Goal: Check status: Check status

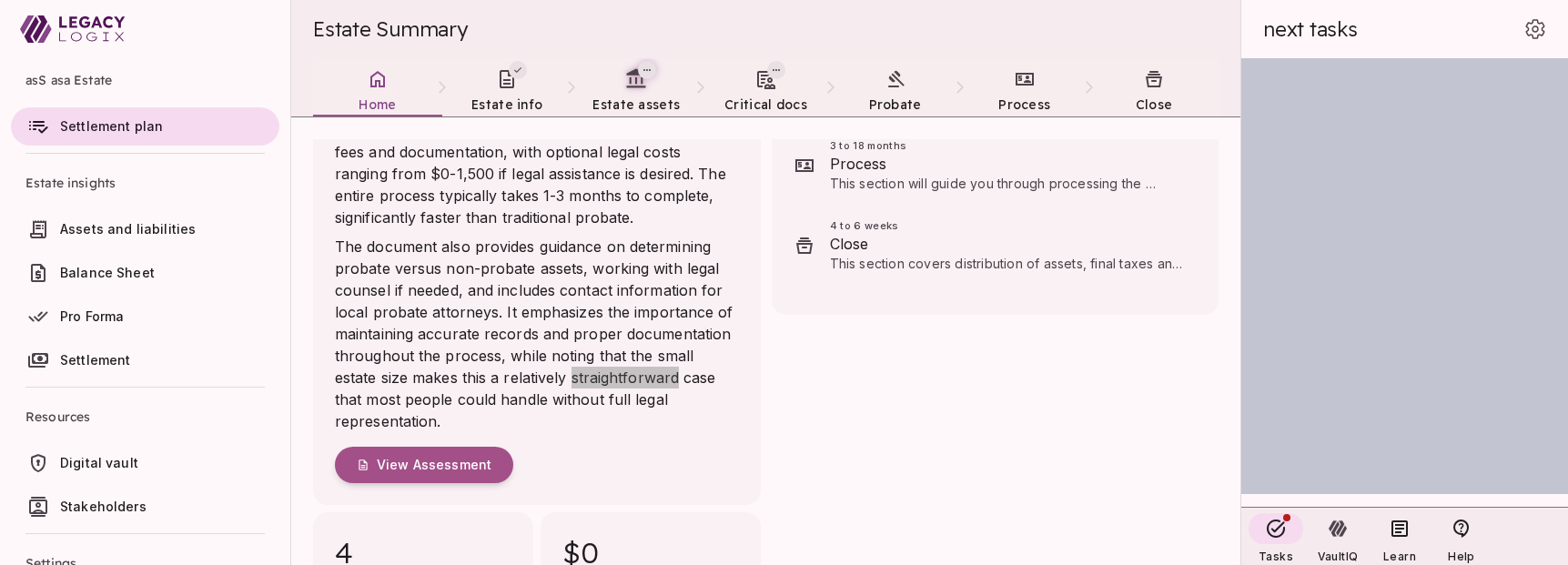
scroll to position [536, 0]
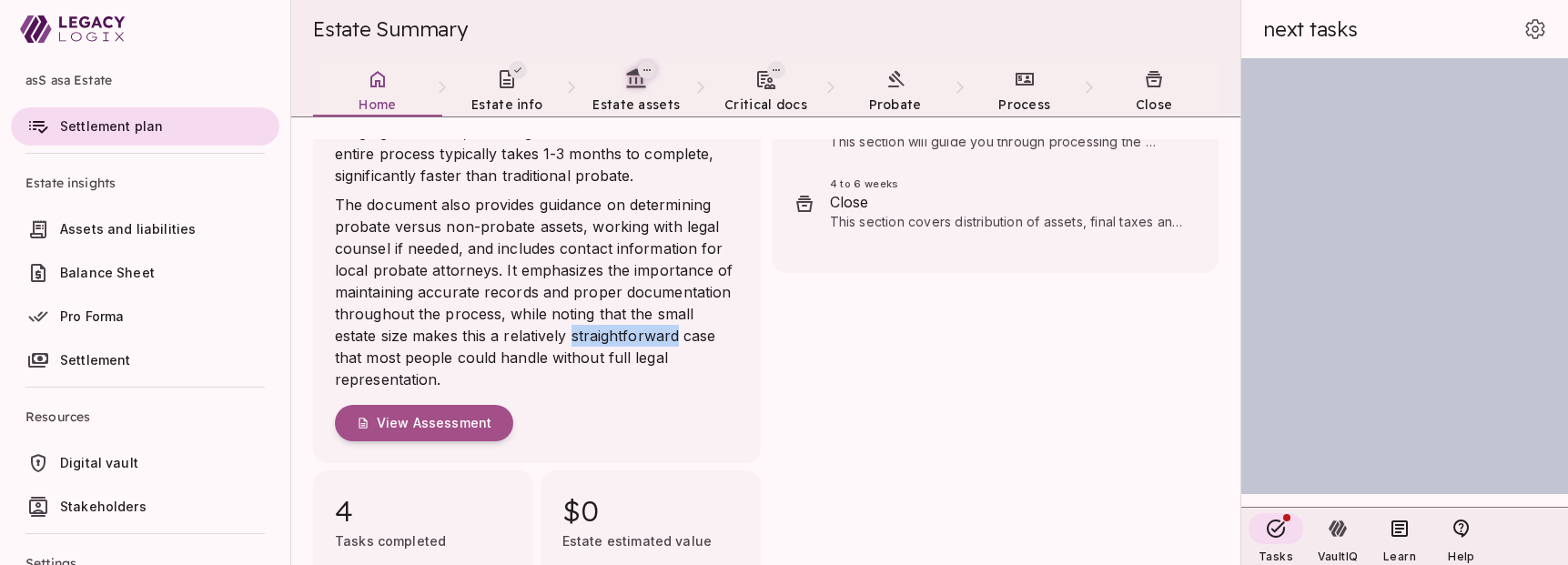
drag, startPoint x: 420, startPoint y: 417, endPoint x: 172, endPoint y: 729, distance: 398.6
click at [172, 565] on html "asS asa Estate Settlement plan Estate insights Assets and liabilities Balance S…" at bounding box center [784, 282] width 1568 height 565
click at [415, 418] on span "View Assessment" at bounding box center [433, 423] width 115 height 16
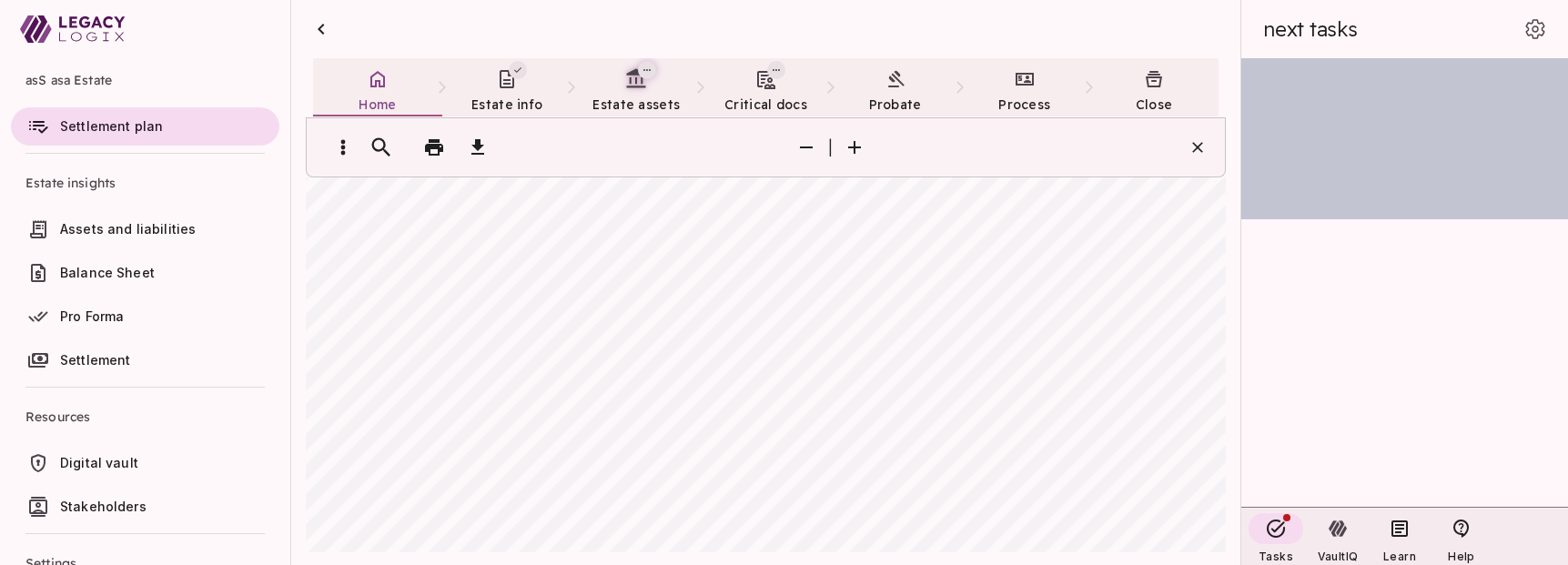
scroll to position [392, 0]
click at [321, 23] on icon "button" at bounding box center [321, 29] width 22 height 22
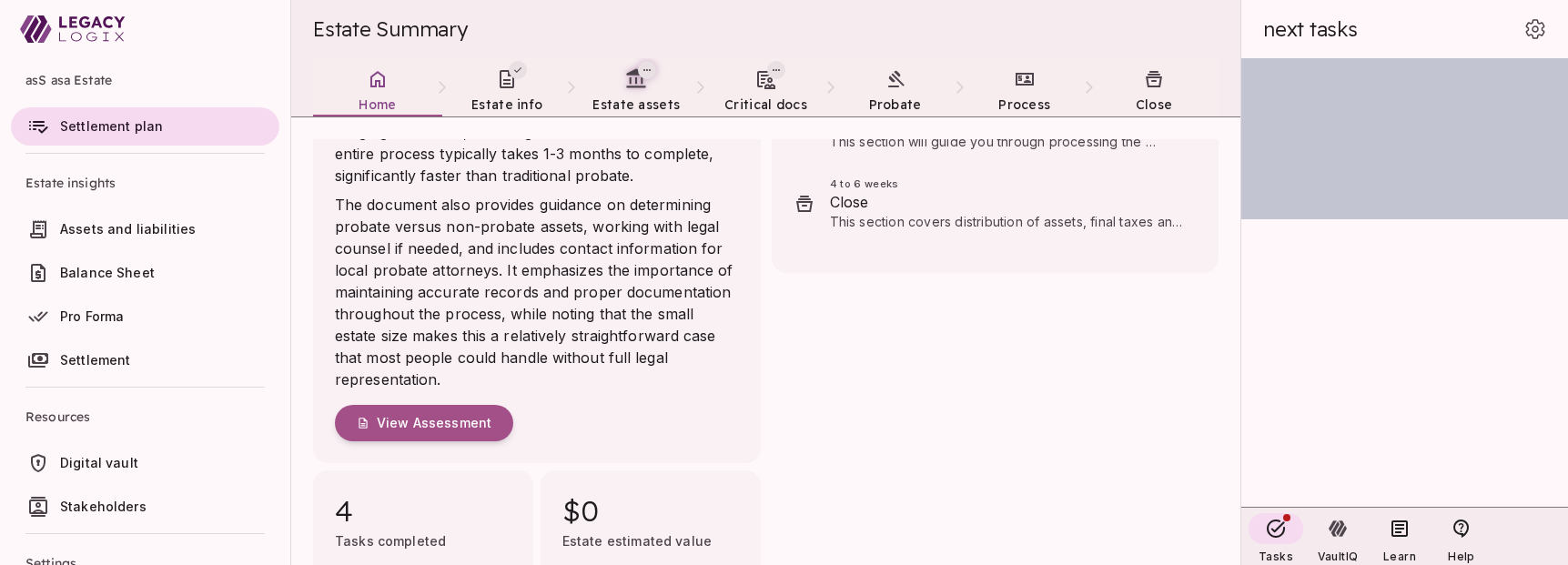
click at [655, 354] on p "The document also provides guidance on determining probate versus non-probate a…" at bounding box center [537, 292] width 404 height 196
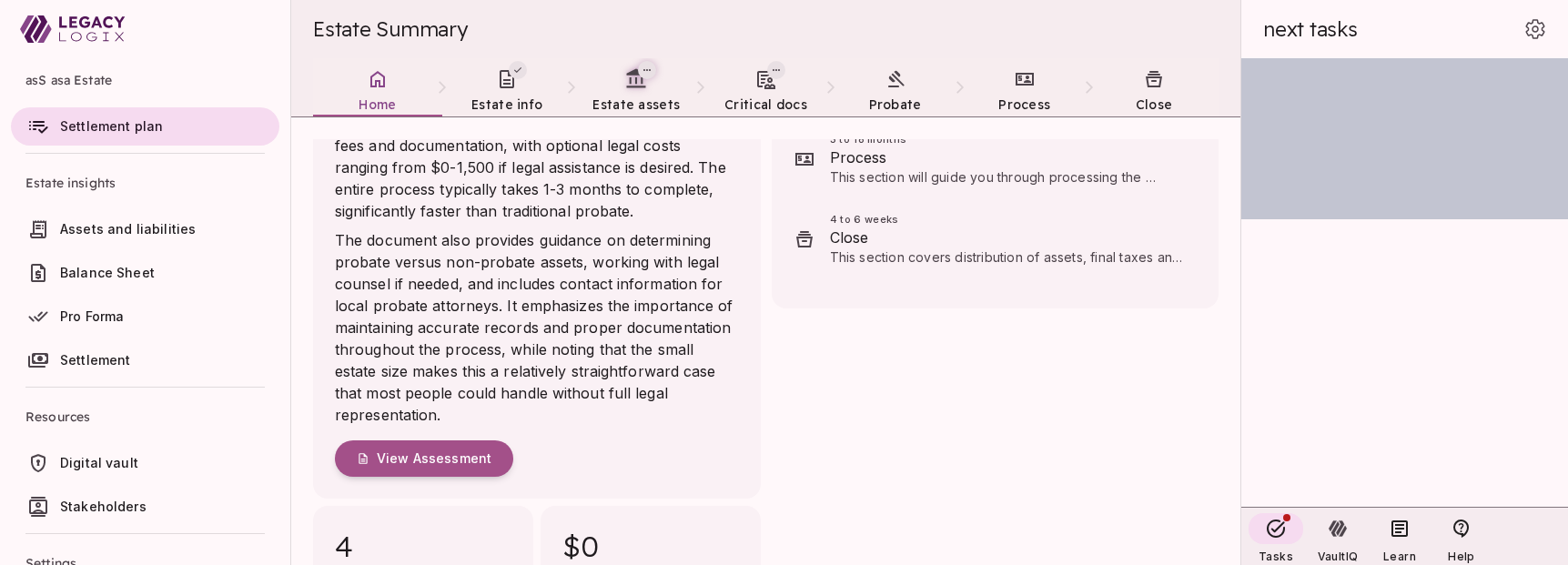
scroll to position [536, 0]
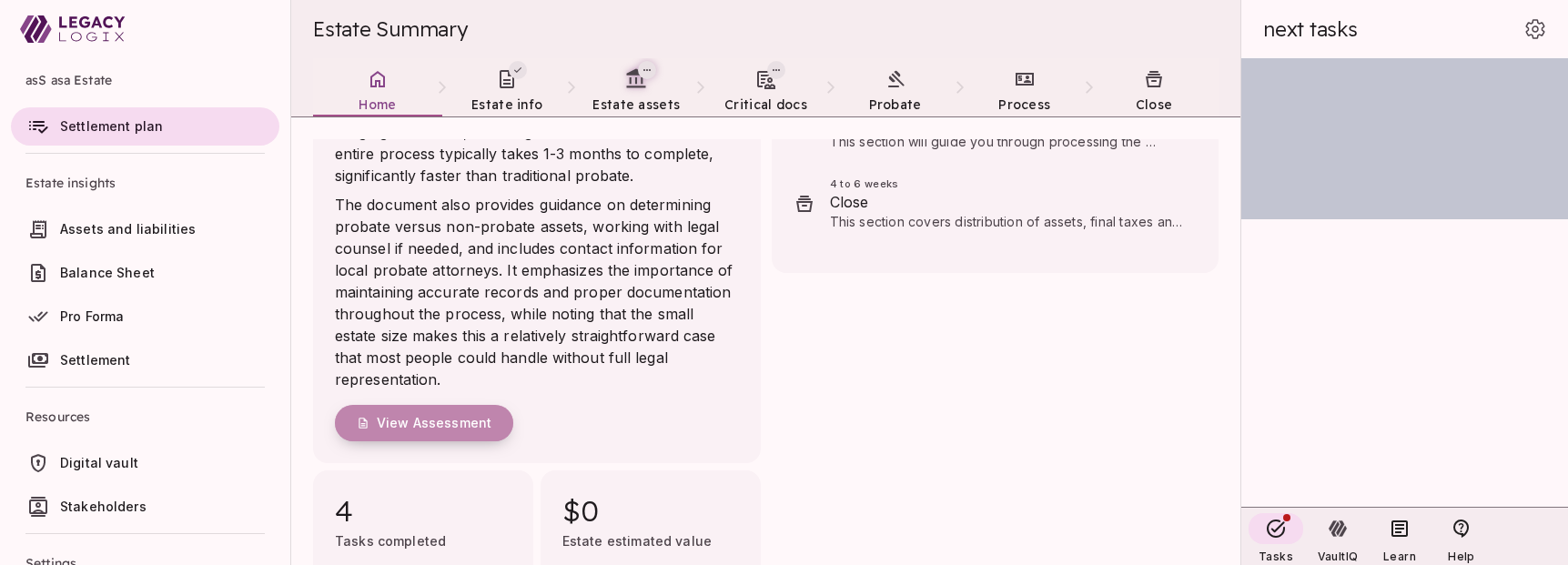
click at [418, 405] on button "View Assessment" at bounding box center [424, 424] width 178 height 37
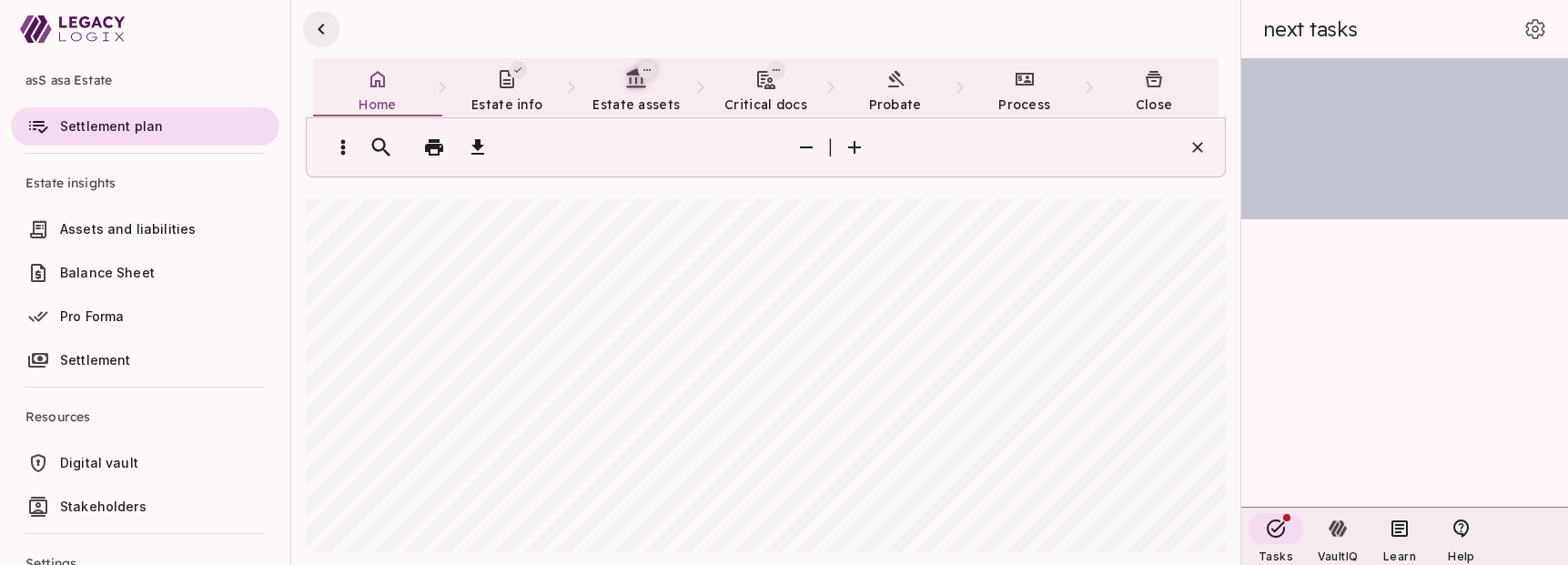
click at [324, 25] on icon "button" at bounding box center [321, 29] width 22 height 22
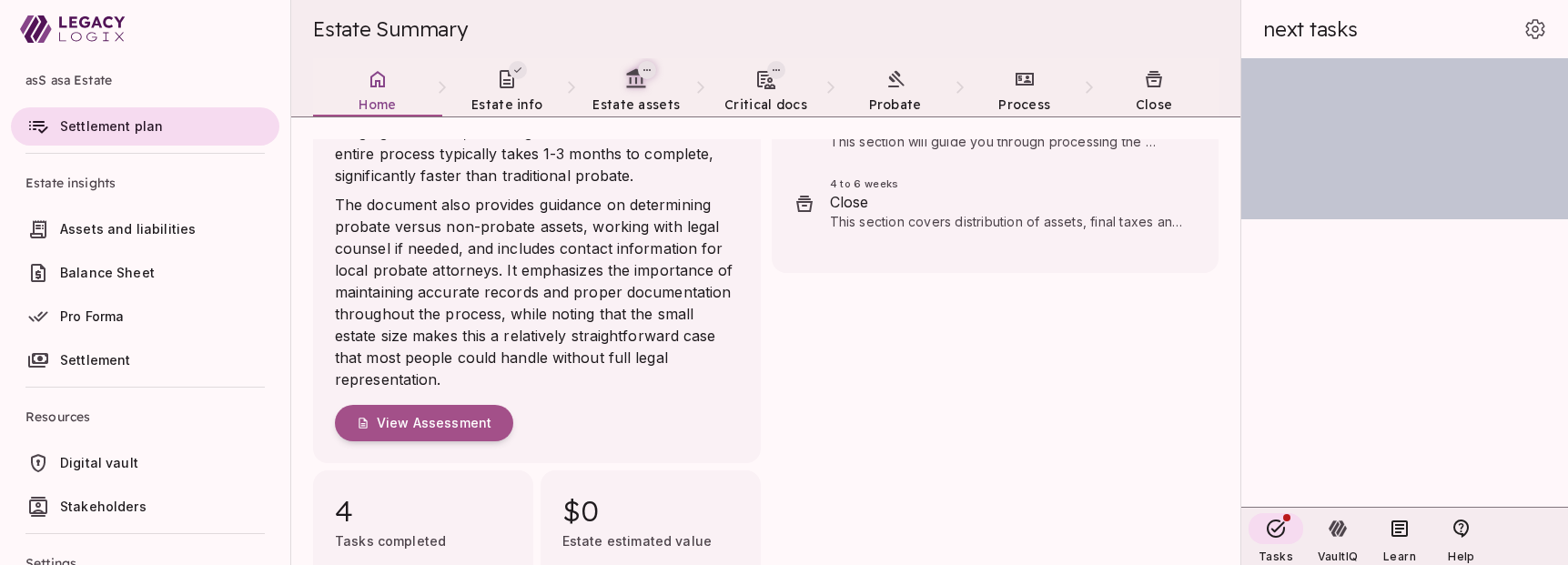
click at [112, 456] on span "Digital vault" at bounding box center [98, 463] width 78 height 15
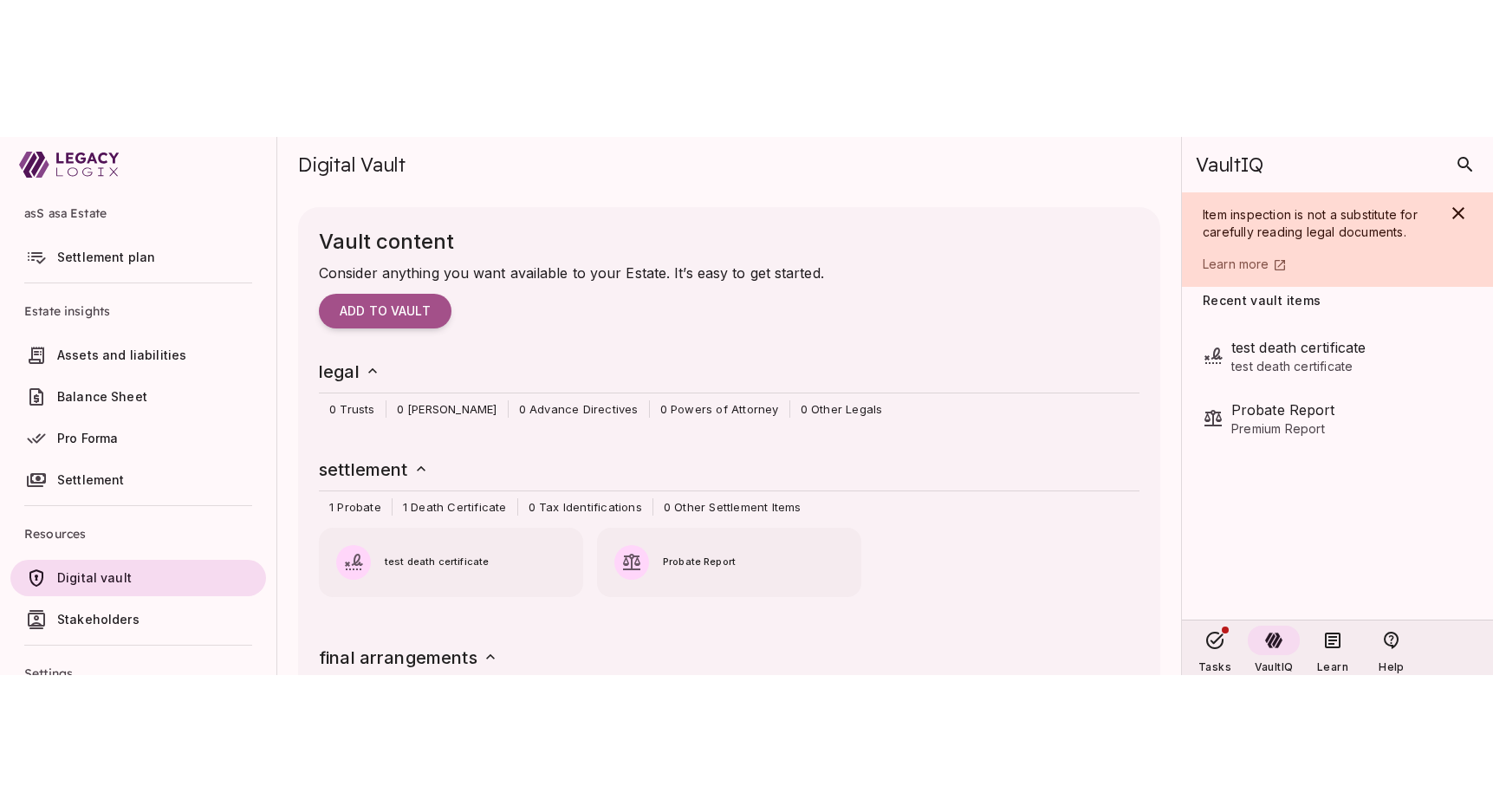
scroll to position [0, 0]
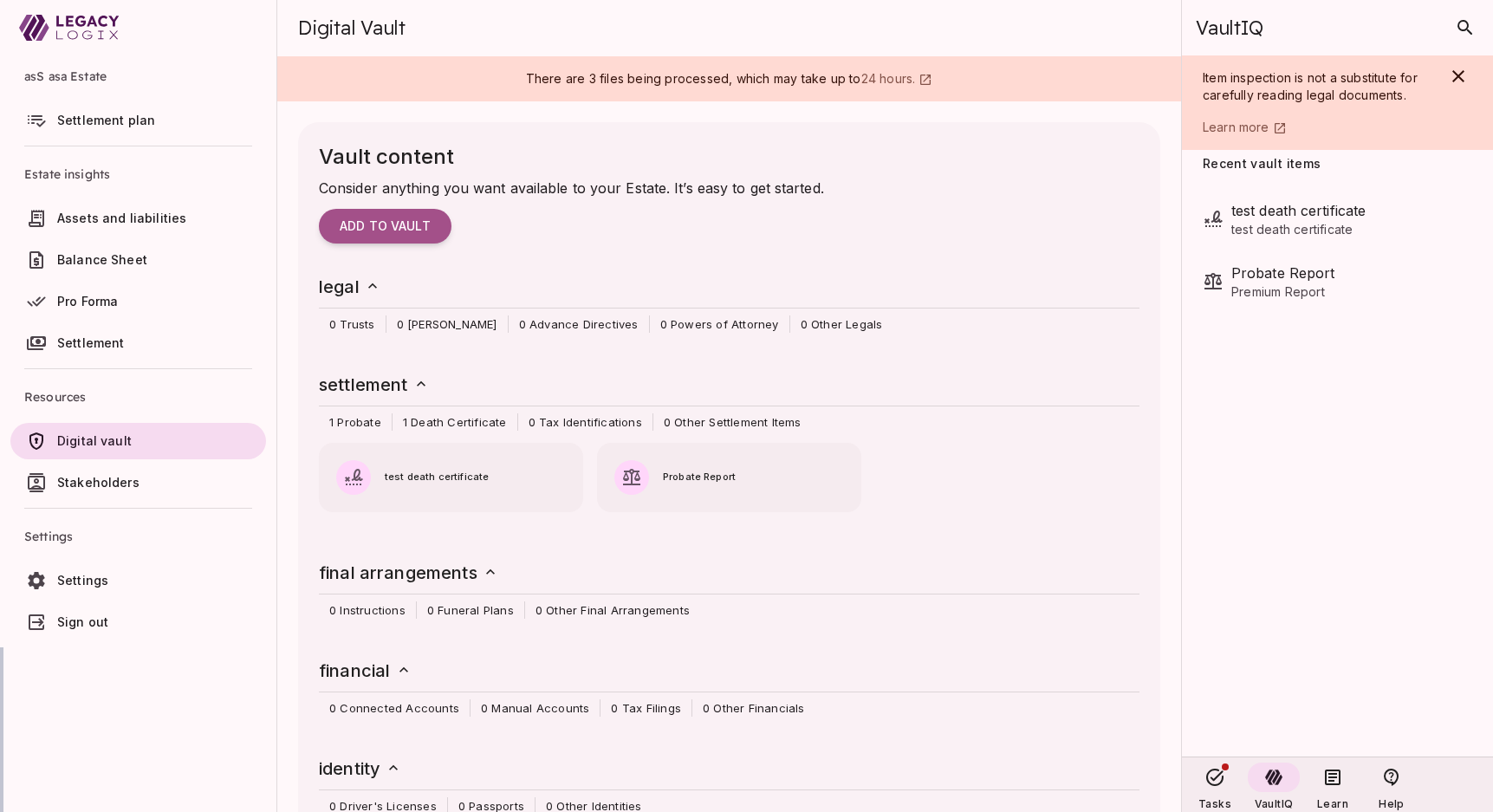
drag, startPoint x: 380, startPoint y: 218, endPoint x: 434, endPoint y: 152, distance: 85.3
click at [434, 152] on div "Vault content Consider anything you want available to your Estate. It’s easy to…" at bounding box center [729, 638] width 862 height 1033
click at [89, 120] on span "Settlement plan" at bounding box center [105, 120] width 98 height 15
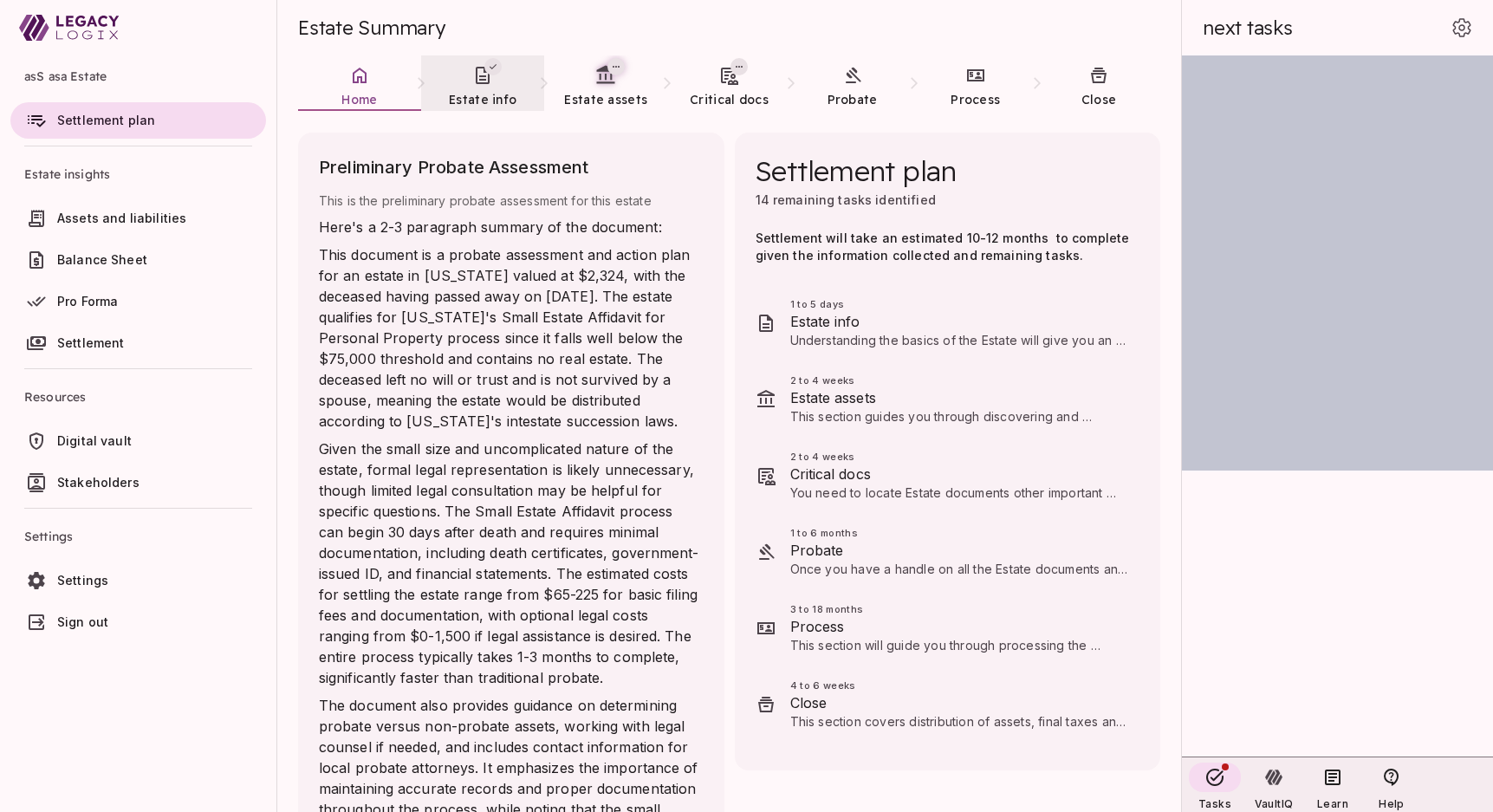
click at [485, 71] on icon at bounding box center [482, 75] width 14 height 17
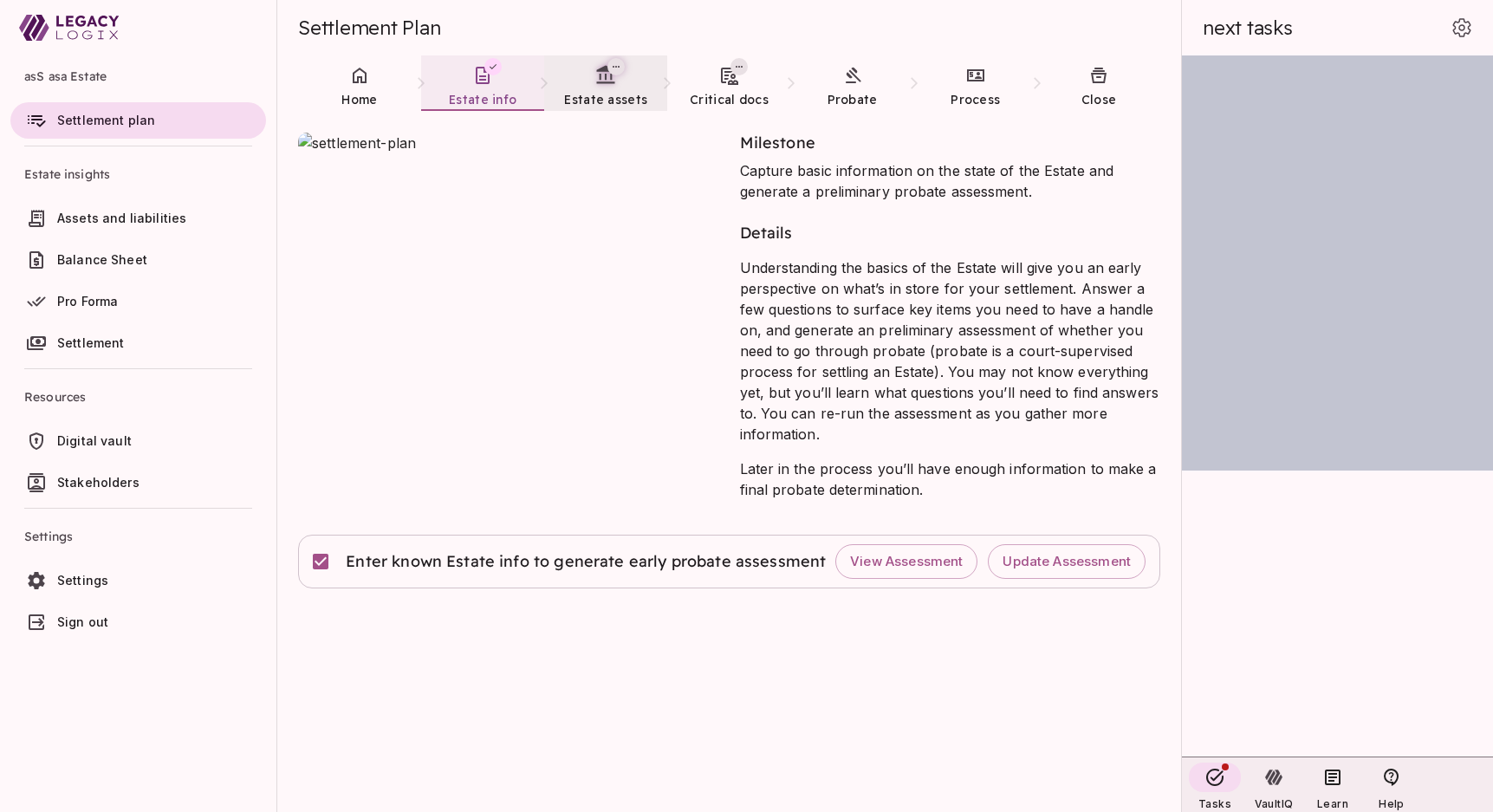
click at [609, 92] on span "Estate assets" at bounding box center [605, 99] width 83 height 16
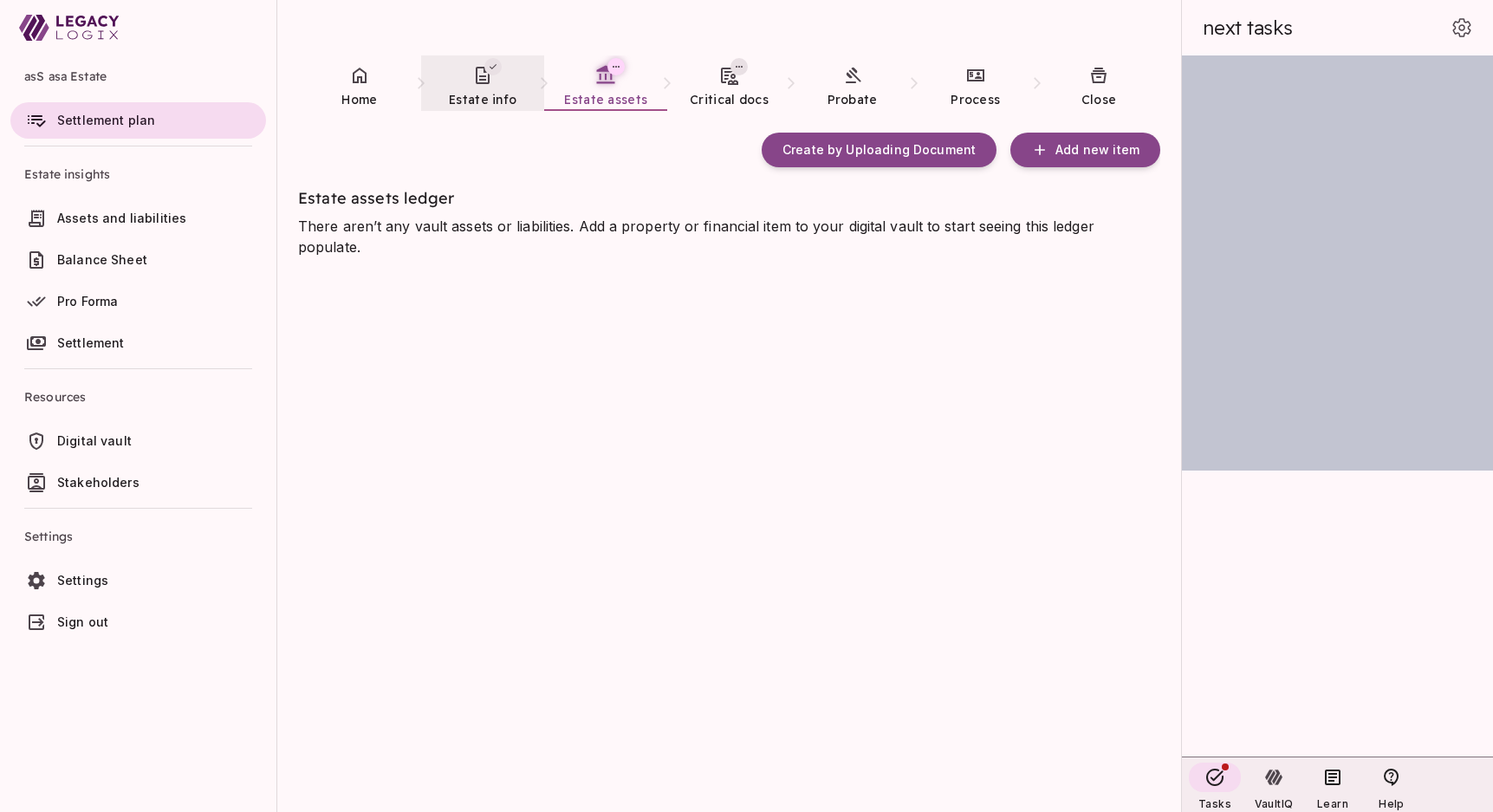
click at [462, 90] on link "Estate info" at bounding box center [482, 87] width 123 height 62
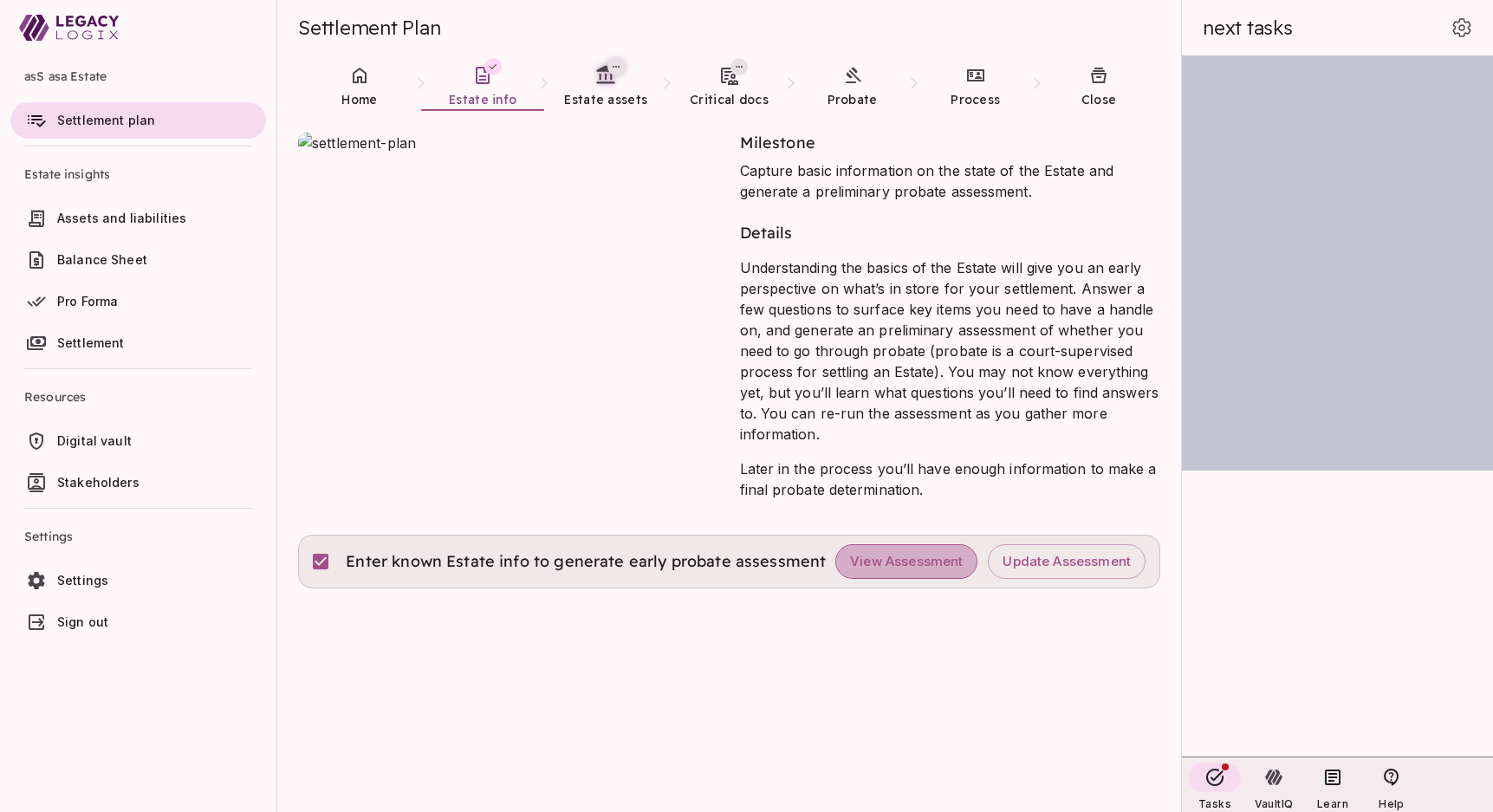
click at [880, 554] on span "View Assessment" at bounding box center [906, 562] width 113 height 16
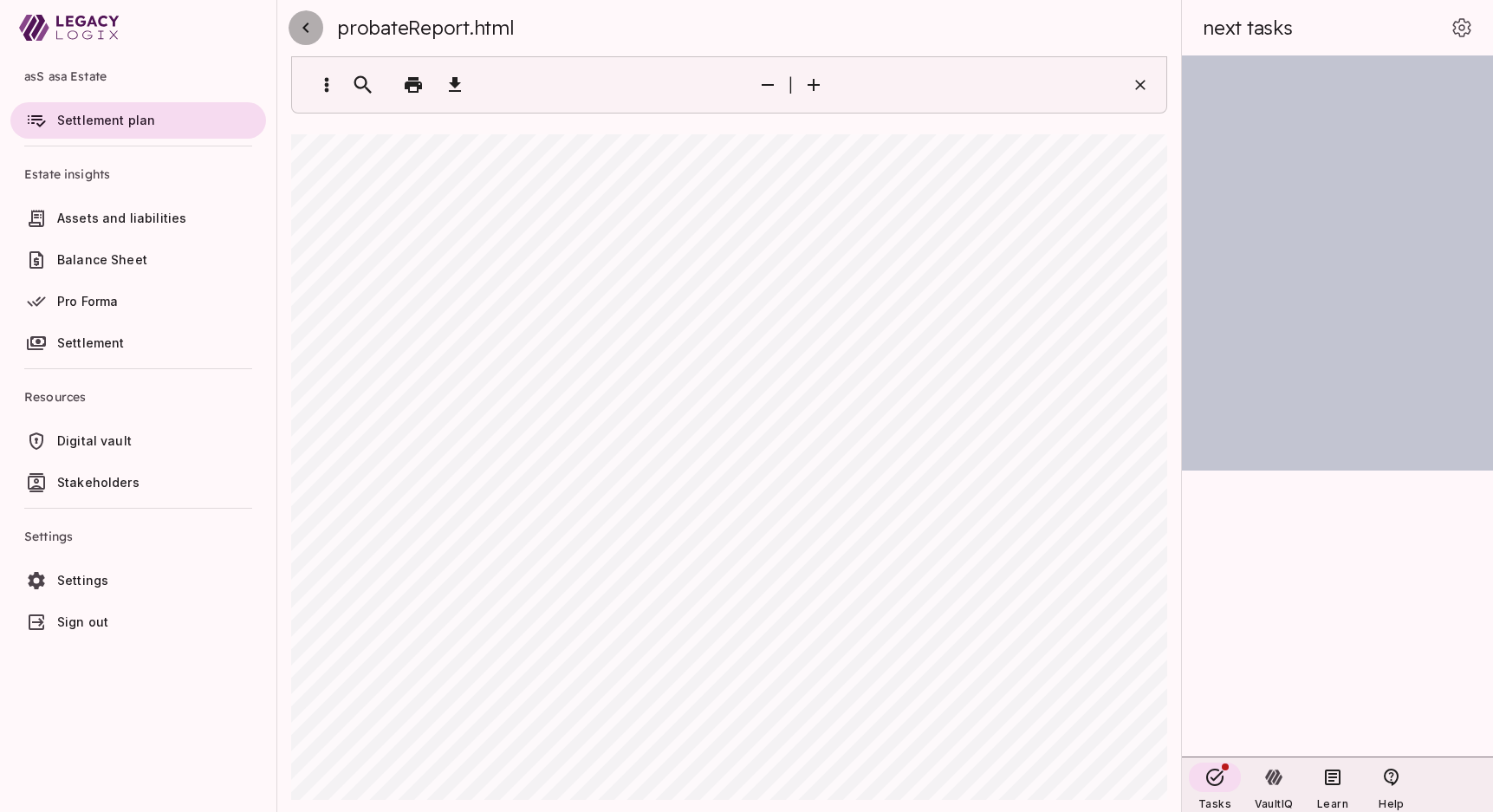
click at [307, 27] on icon "button" at bounding box center [305, 27] width 21 height 21
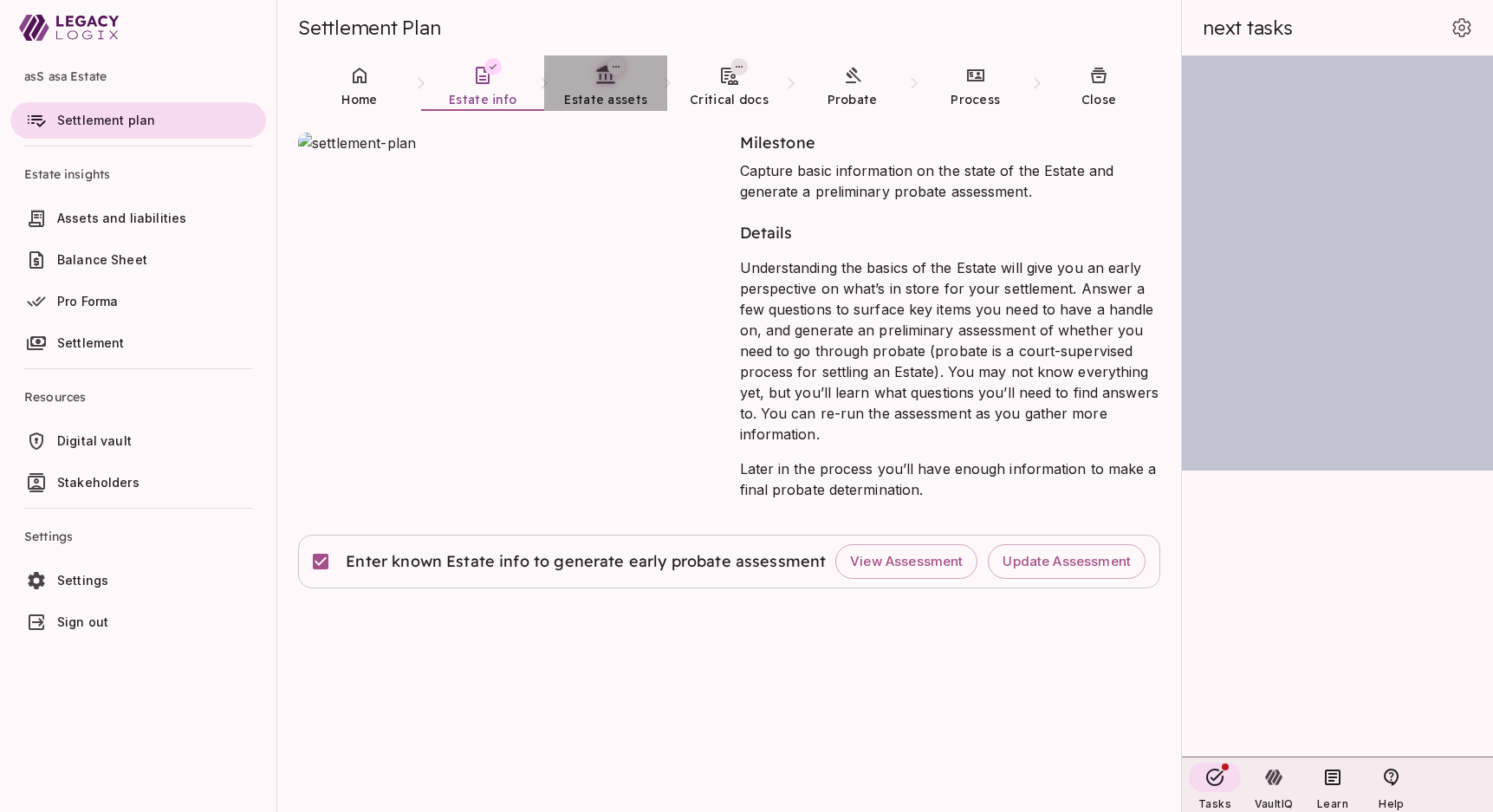
click at [590, 67] on link "Estate assets" at bounding box center [606, 87] width 123 height 62
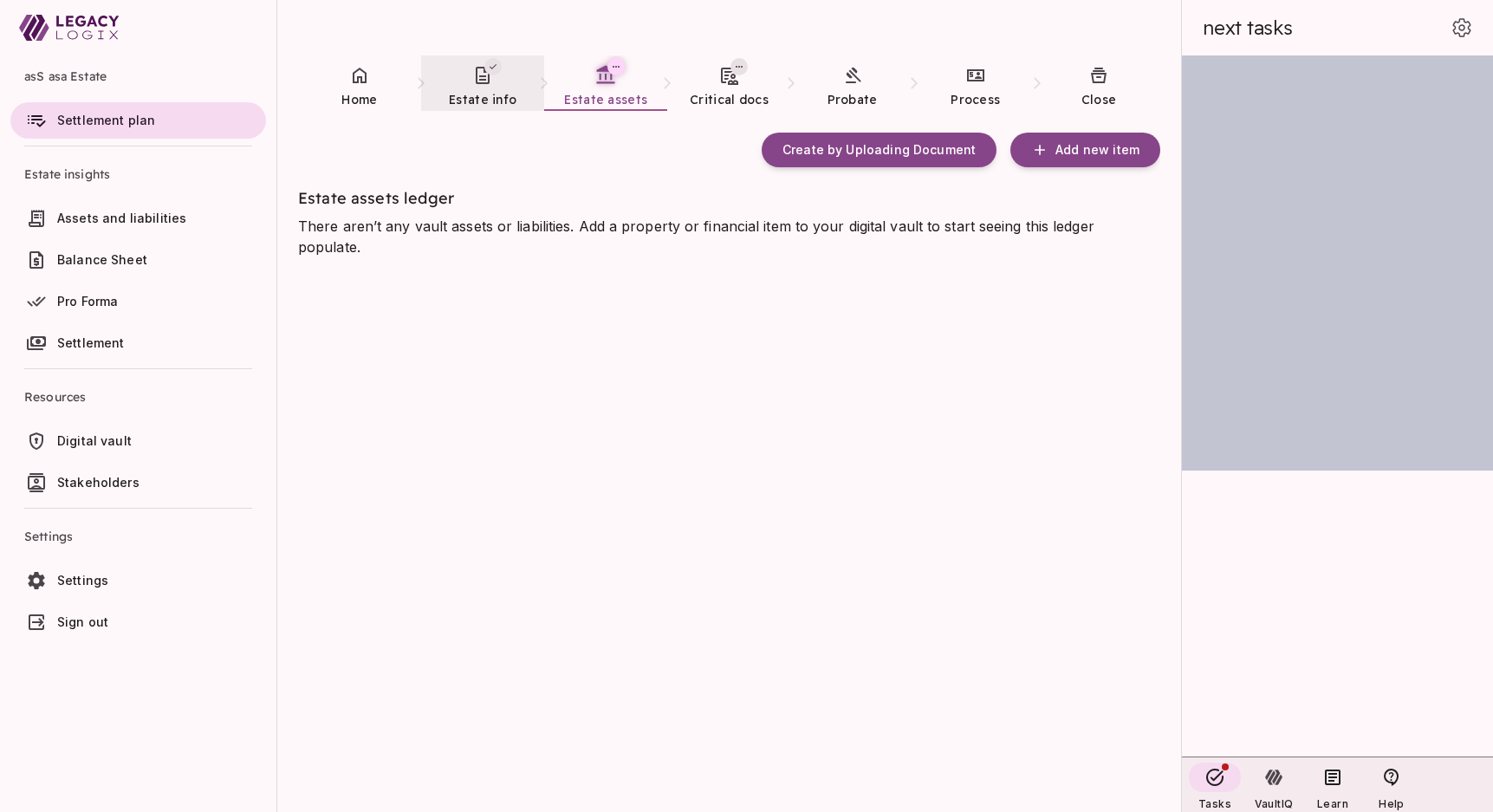
click at [470, 75] on link "Estate info" at bounding box center [482, 87] width 123 height 62
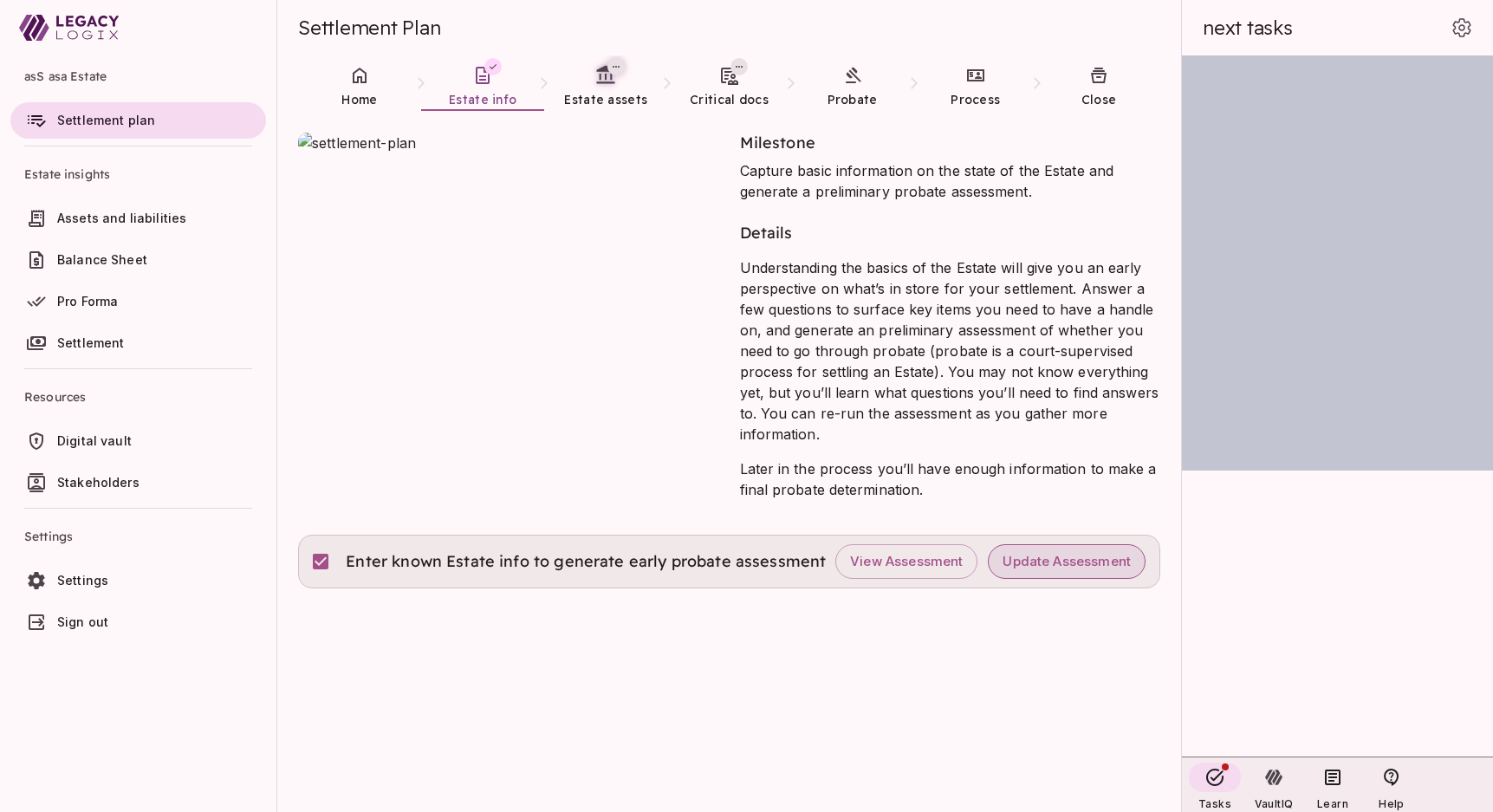
click at [1048, 551] on button "Update Assessment" at bounding box center [1067, 562] width 158 height 35
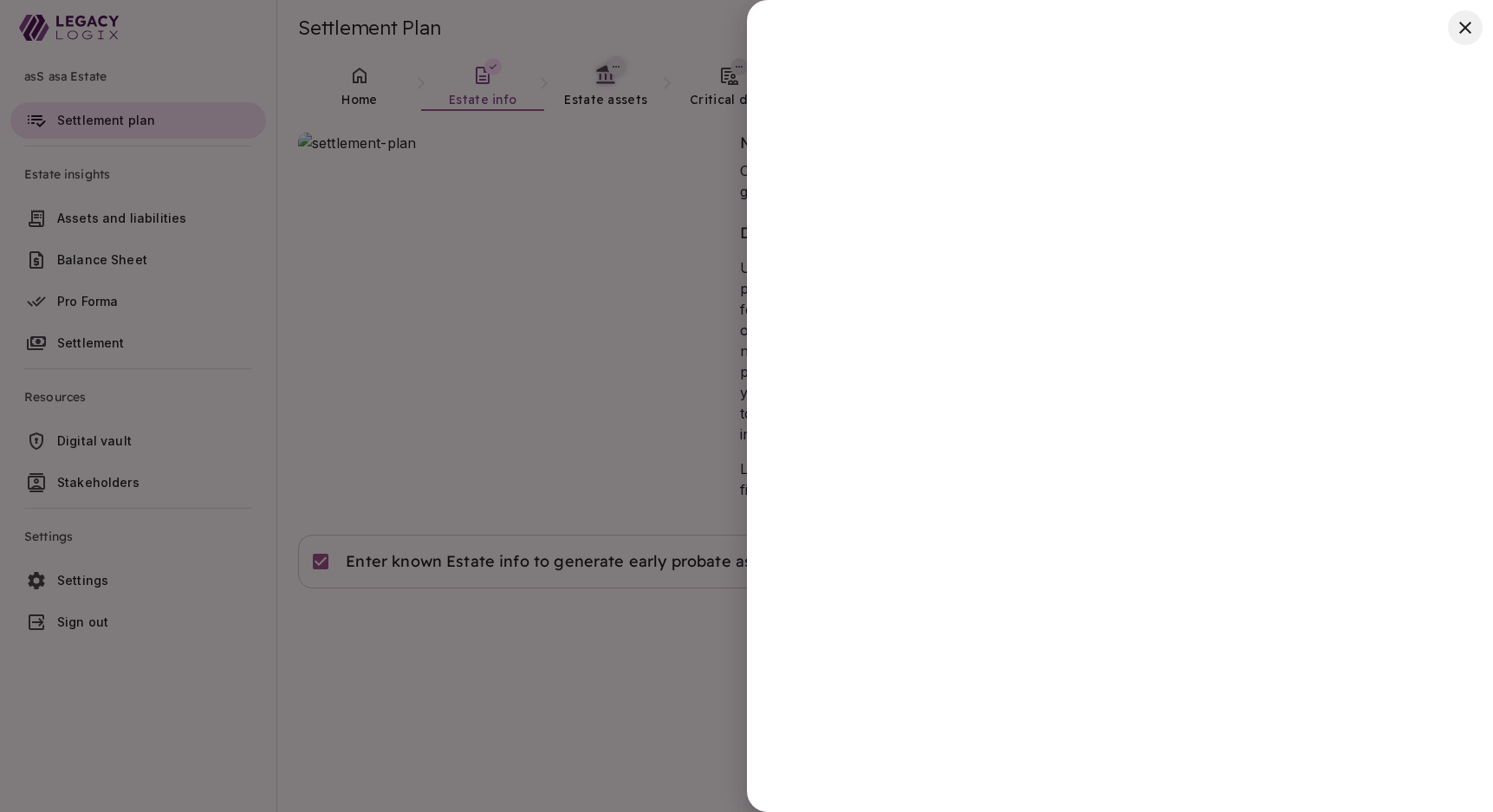
click at [1466, 24] on icon "button" at bounding box center [1465, 27] width 21 height 21
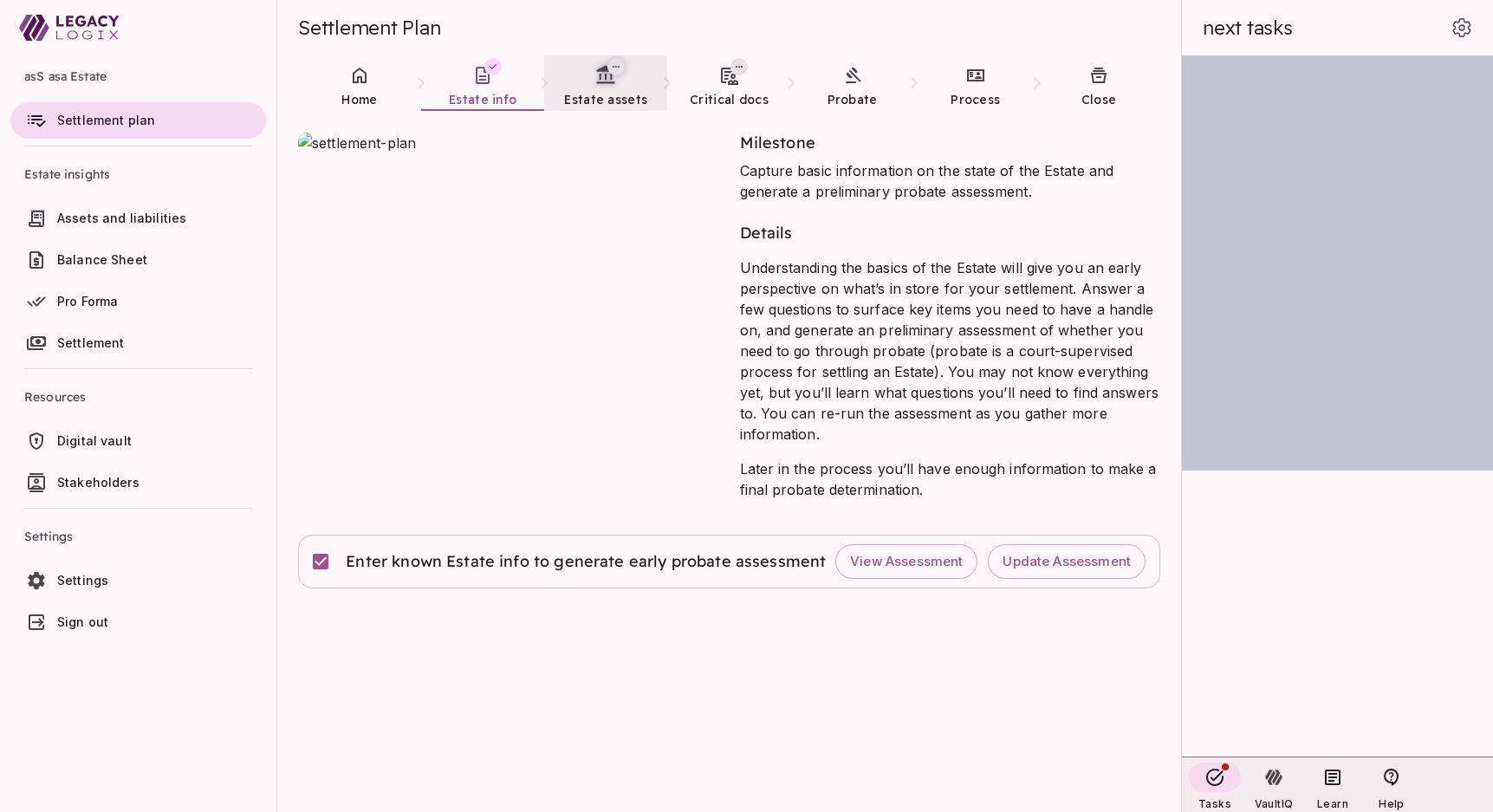
click at [598, 71] on icon at bounding box center [606, 74] width 18 height 18
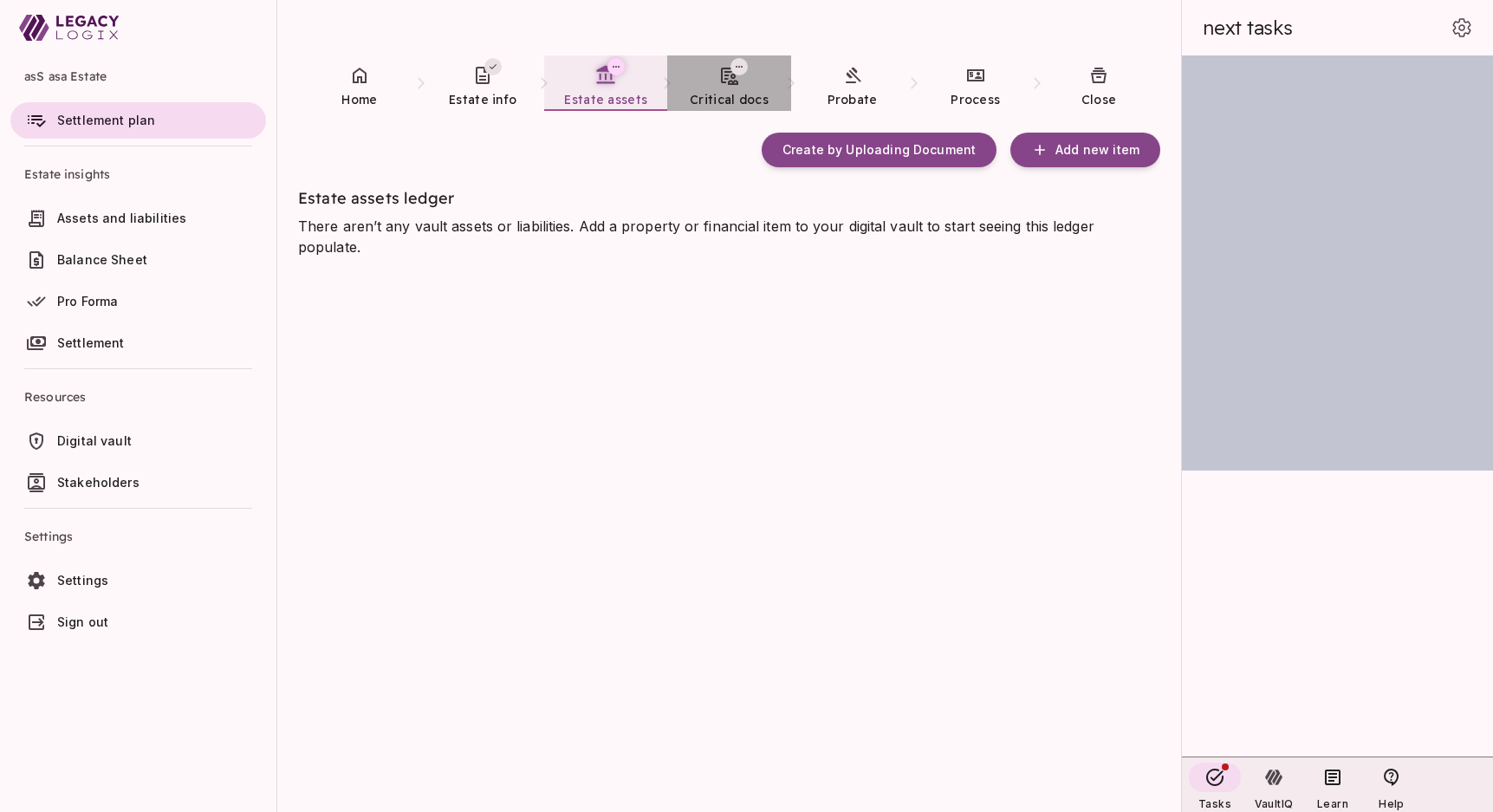
click at [724, 82] on icon at bounding box center [730, 76] width 17 height 17
